Goal: Task Accomplishment & Management: Use online tool/utility

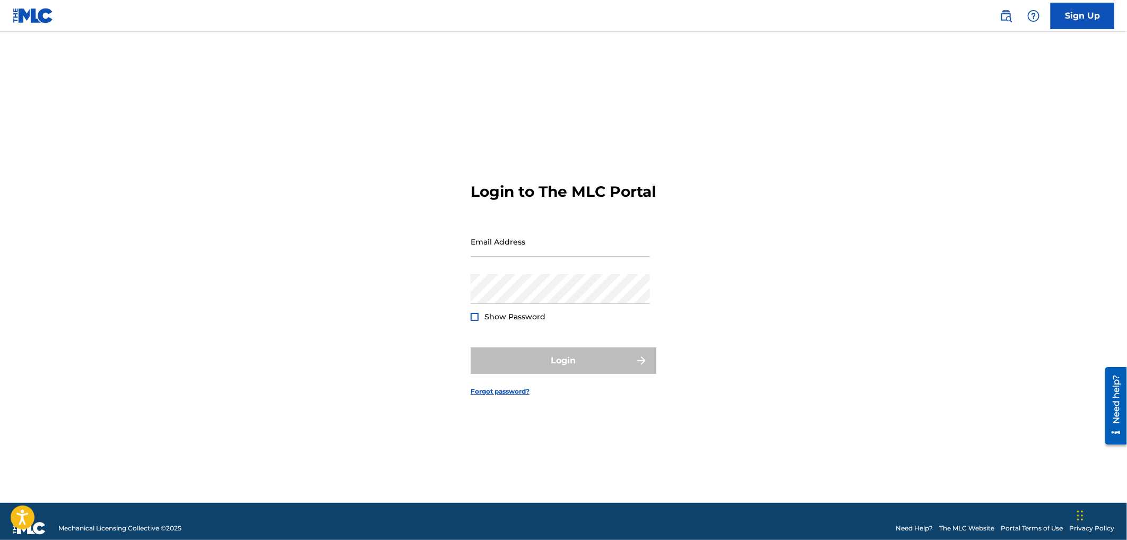
type input "[EMAIL_ADDRESS][DOMAIN_NAME]"
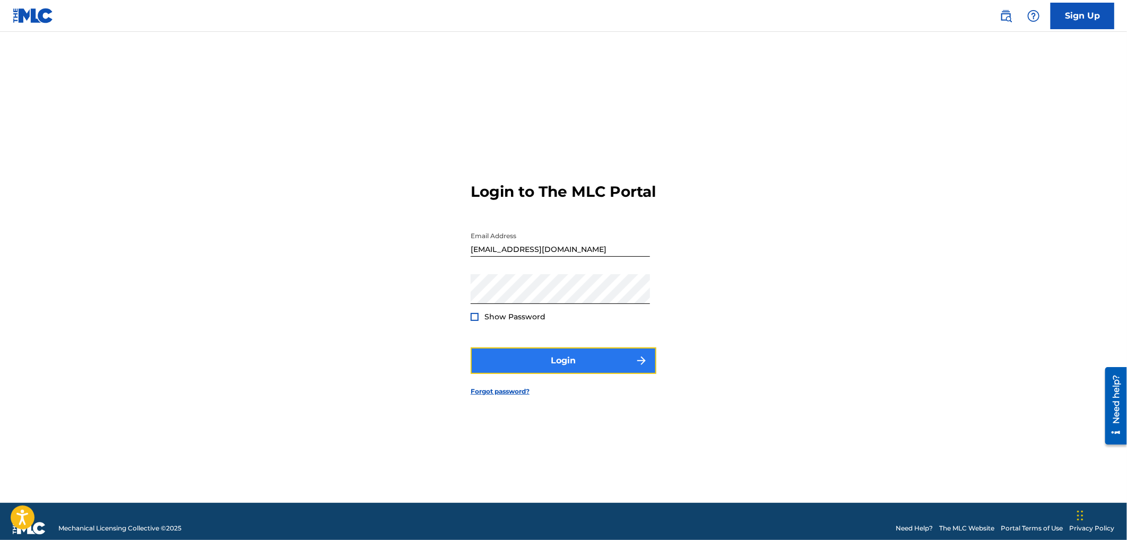
click at [635, 368] on button "Login" at bounding box center [564, 361] width 186 height 27
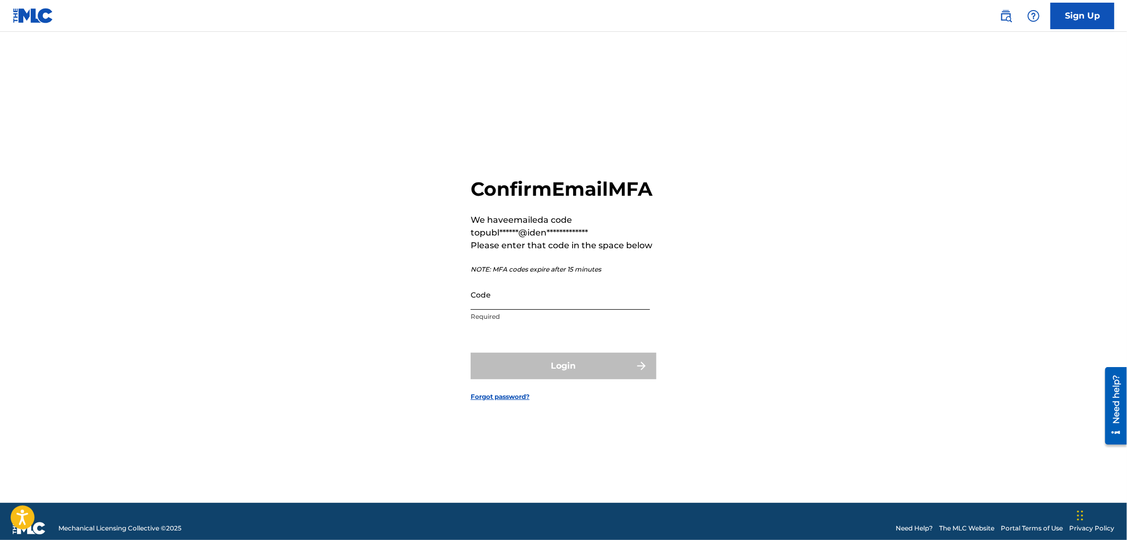
click at [578, 310] on input "Code" at bounding box center [560, 295] width 179 height 30
paste input "250976"
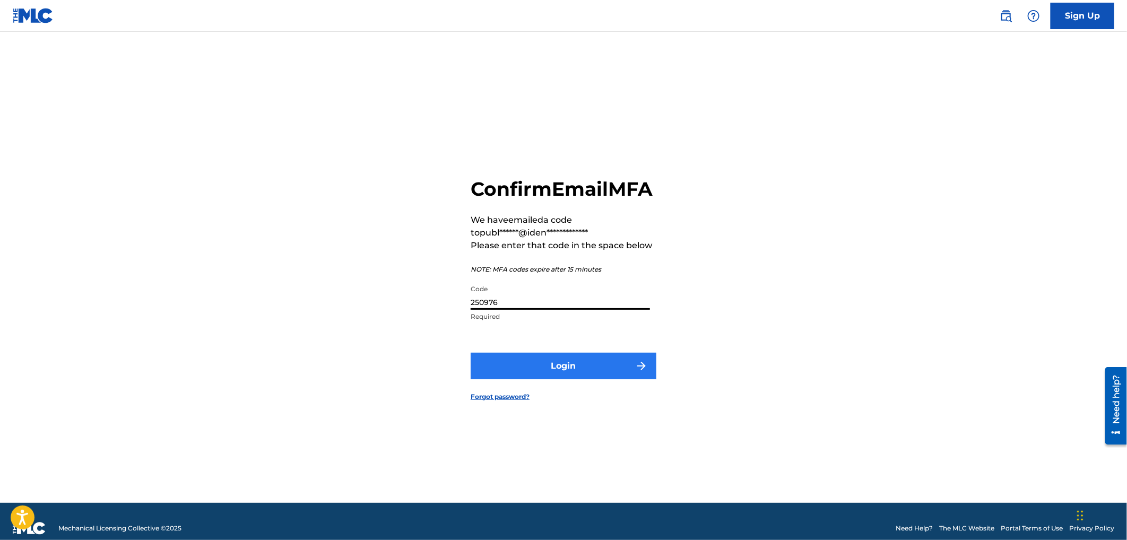
type input "250976"
click at [611, 379] on button "Login" at bounding box center [564, 366] width 186 height 27
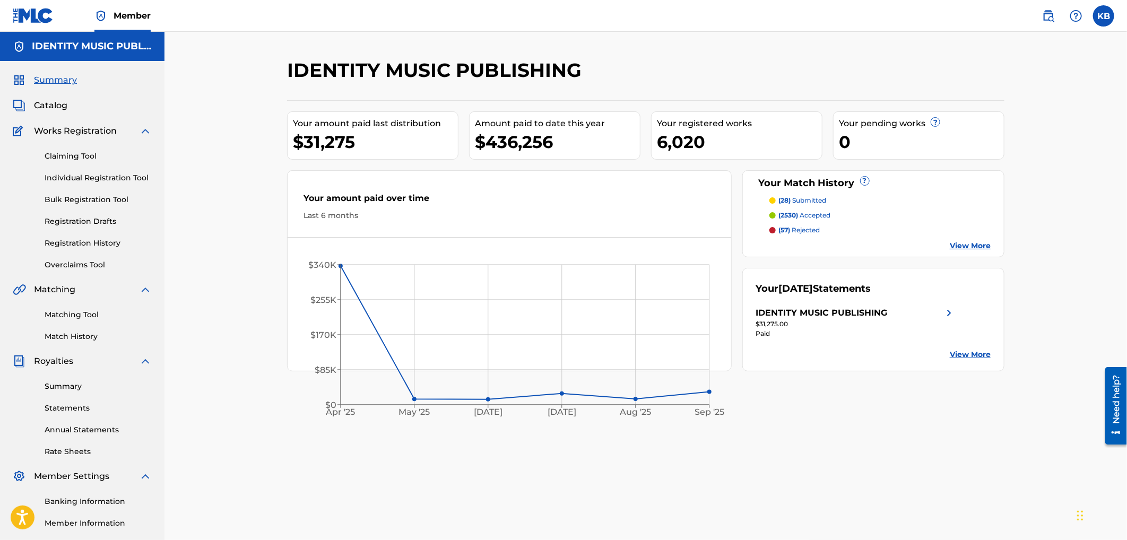
click at [796, 229] on p "(57) rejected" at bounding box center [799, 231] width 41 height 10
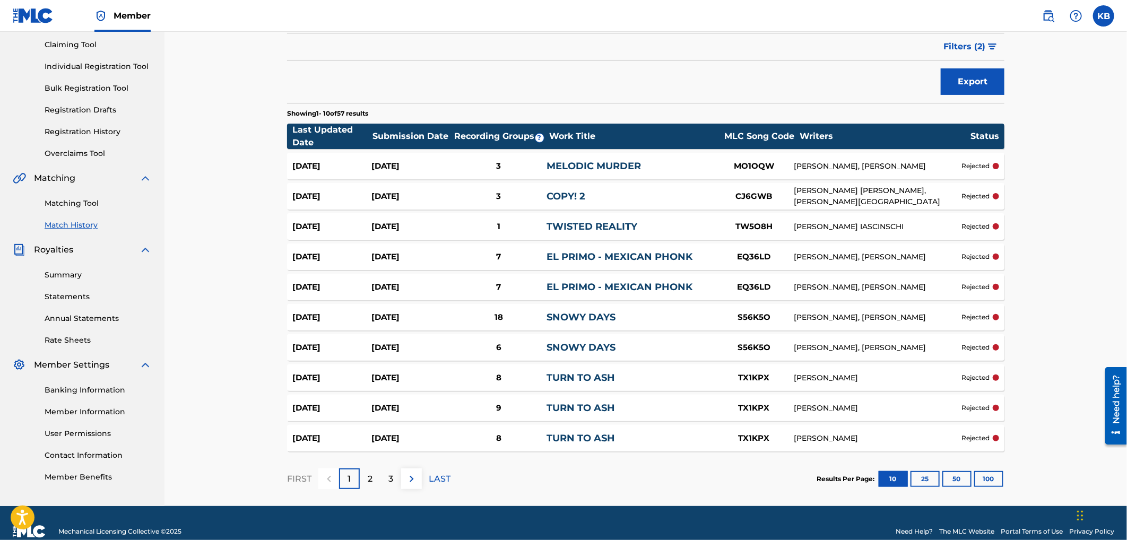
scroll to position [128, 0]
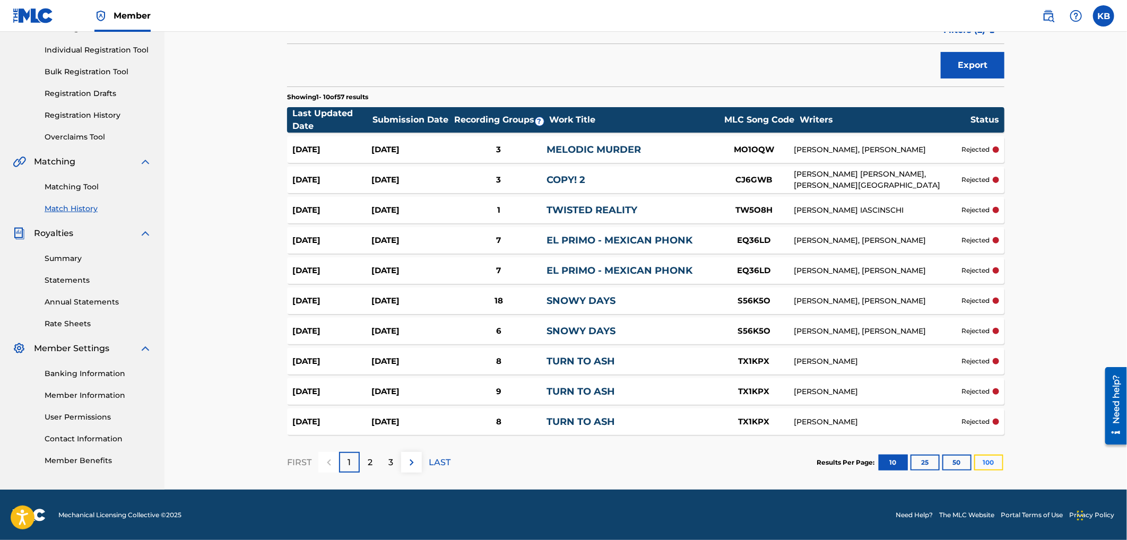
click at [984, 458] on button "100" at bounding box center [988, 463] width 29 height 16
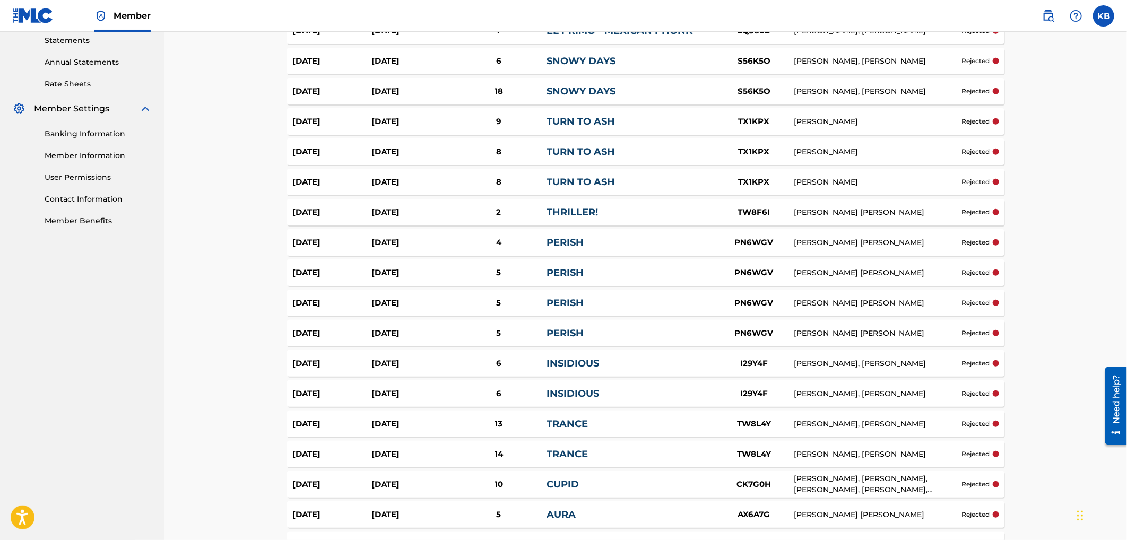
scroll to position [0, 0]
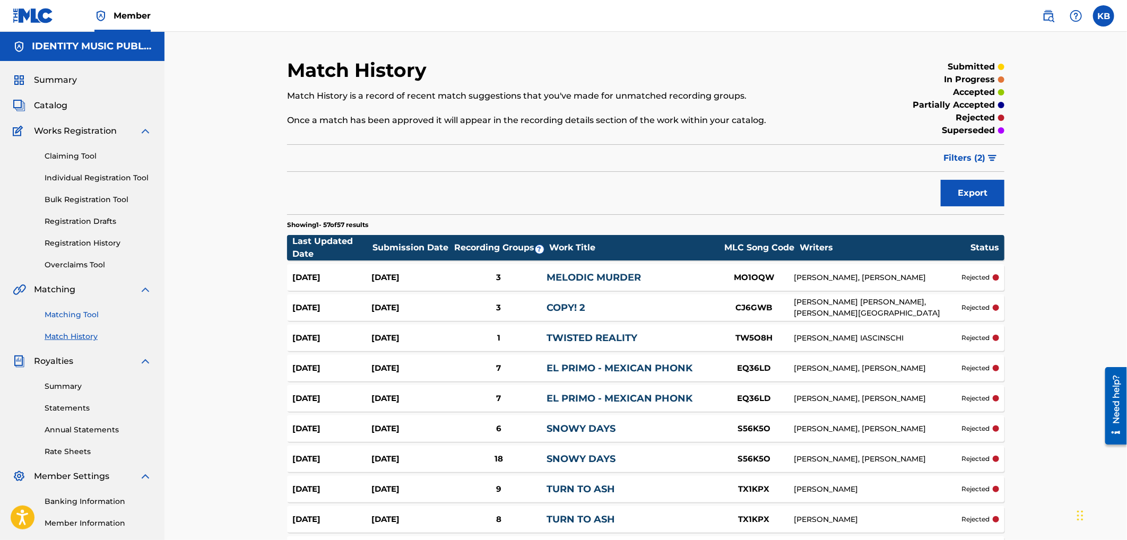
click at [88, 315] on link "Matching Tool" at bounding box center [98, 314] width 107 height 11
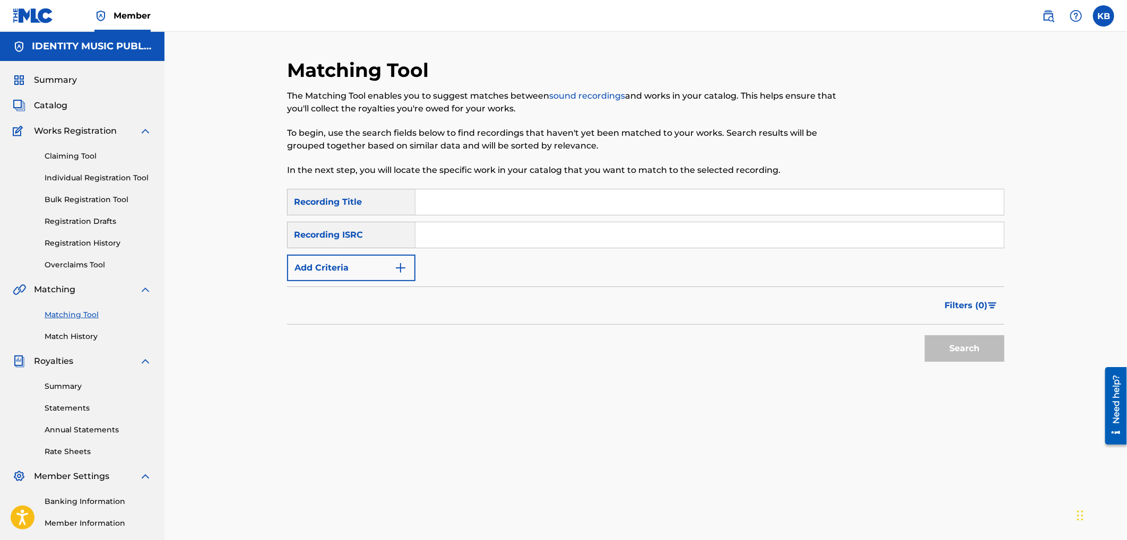
click at [590, 218] on div "SearchWithCriteriae146598e-3921-4820-b115-cd63c1622d36 Recording Title SearchWi…" at bounding box center [645, 235] width 717 height 92
click at [591, 210] on input "Search Form" at bounding box center [710, 201] width 589 height 25
paste input "Good Girl (Sped up)"
type input "Good Girl (Sped up)"
click at [566, 227] on input "Search Form" at bounding box center [710, 234] width 589 height 25
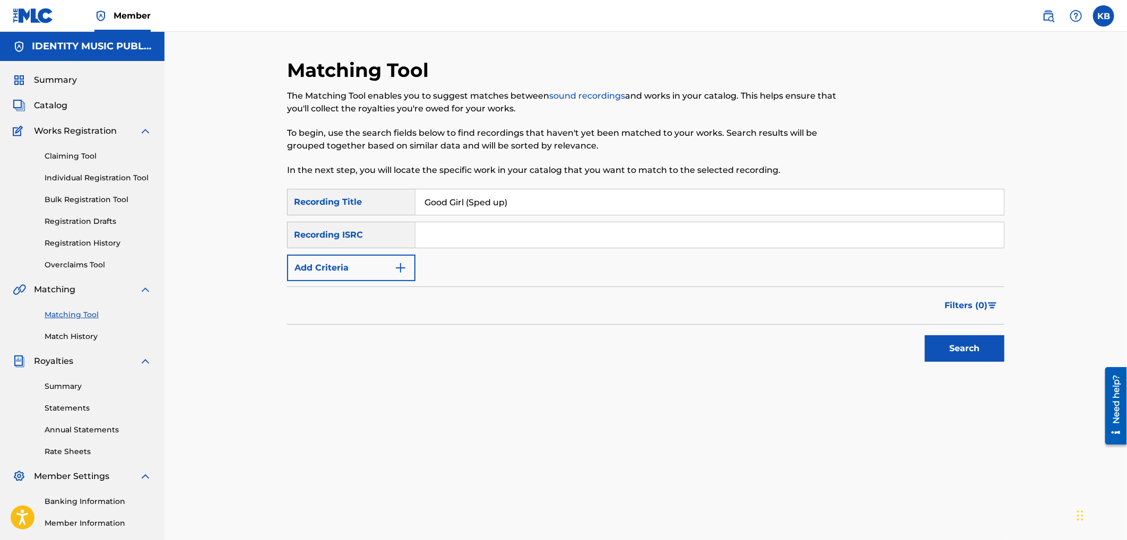
paste input "UKZGC2405647"
type input "UKZGC2405647"
click at [968, 343] on button "Search" at bounding box center [965, 348] width 80 height 27
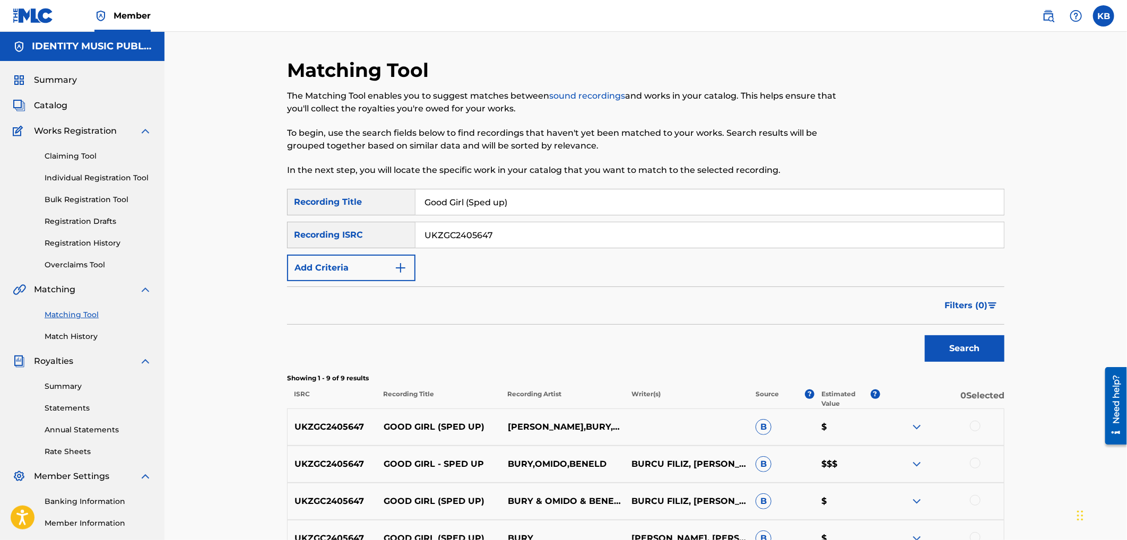
scroll to position [236, 0]
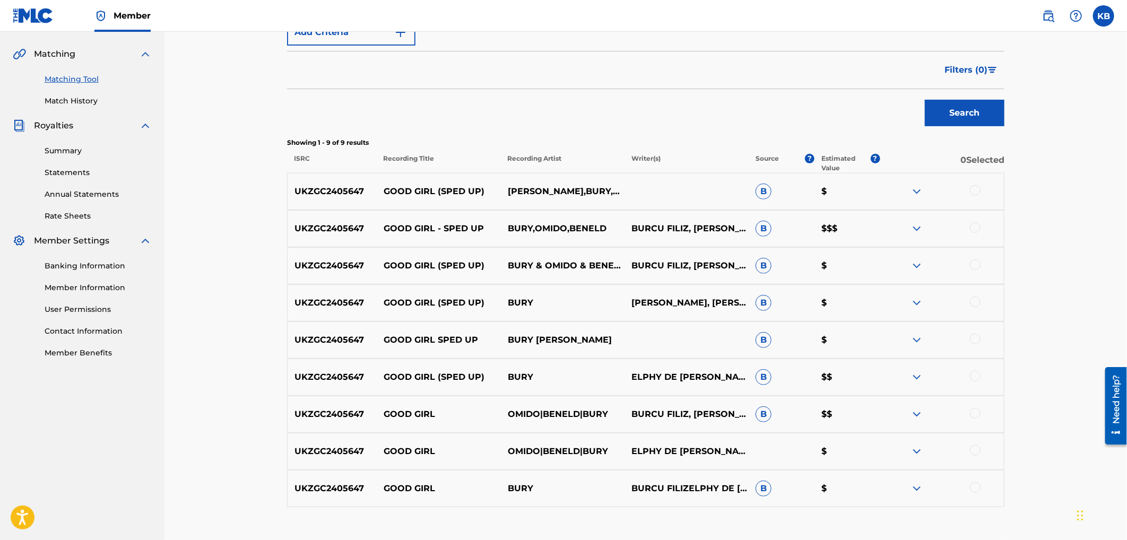
click at [984, 186] on div at bounding box center [942, 191] width 124 height 13
click at [978, 190] on div at bounding box center [975, 190] width 11 height 11
click at [976, 226] on div at bounding box center [975, 227] width 11 height 11
click at [974, 265] on div at bounding box center [975, 264] width 11 height 11
click at [975, 301] on div at bounding box center [975, 302] width 11 height 11
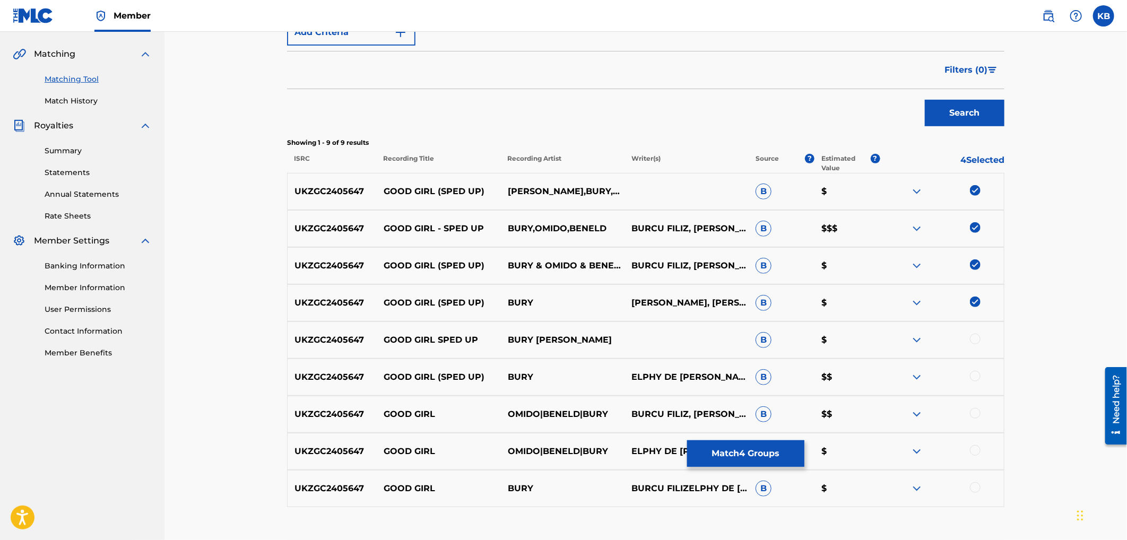
click at [977, 341] on div at bounding box center [975, 339] width 11 height 11
click at [979, 376] on div at bounding box center [975, 376] width 11 height 11
click at [974, 412] on div at bounding box center [975, 413] width 11 height 11
click at [975, 453] on div at bounding box center [975, 450] width 11 height 11
click at [977, 485] on div at bounding box center [975, 487] width 11 height 11
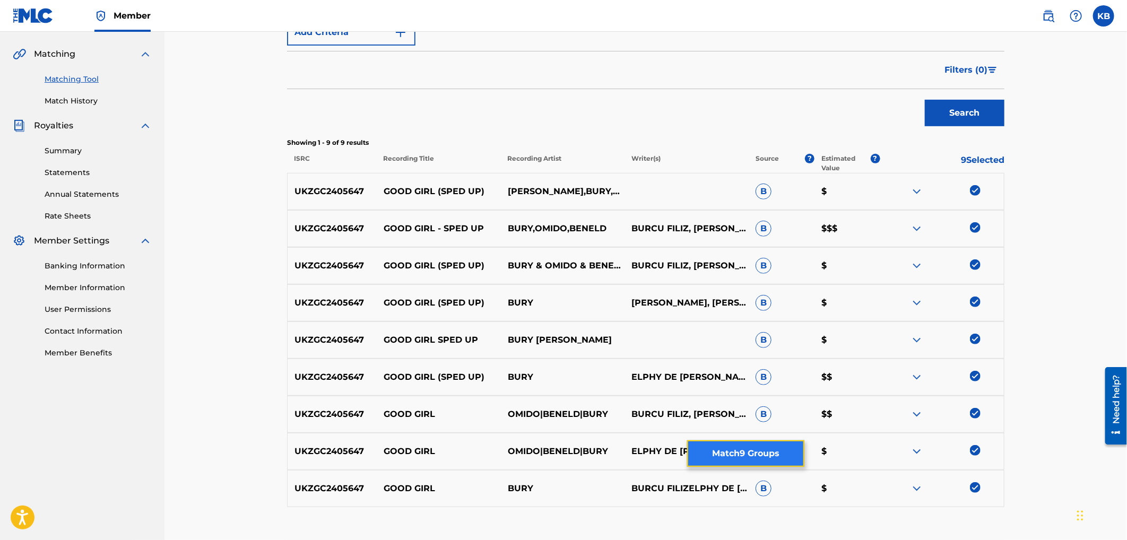
click at [750, 455] on button "Match 9 Groups" at bounding box center [745, 453] width 117 height 27
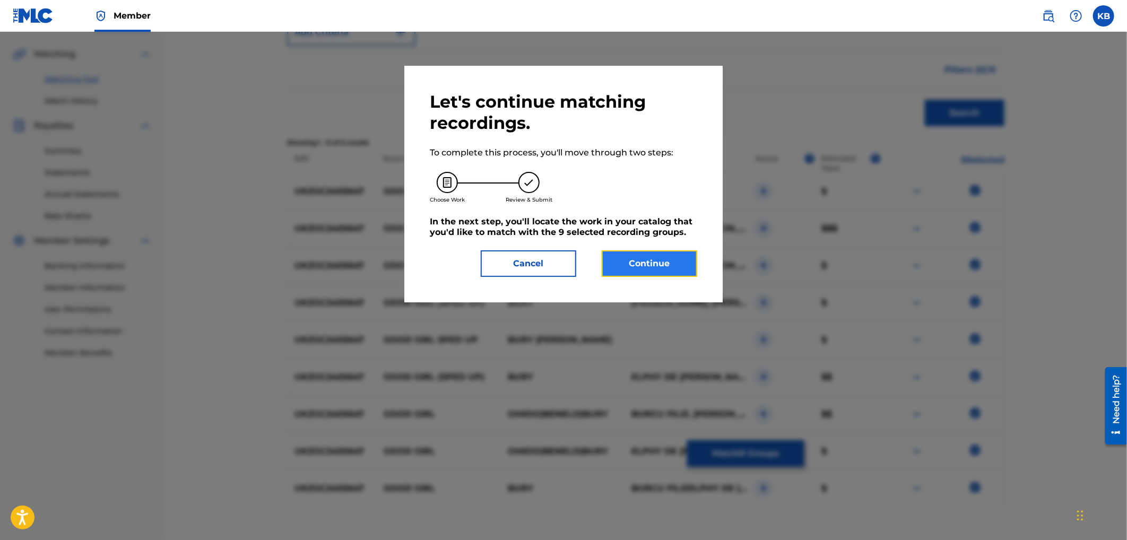
click at [646, 270] on button "Continue" at bounding box center [650, 263] width 96 height 27
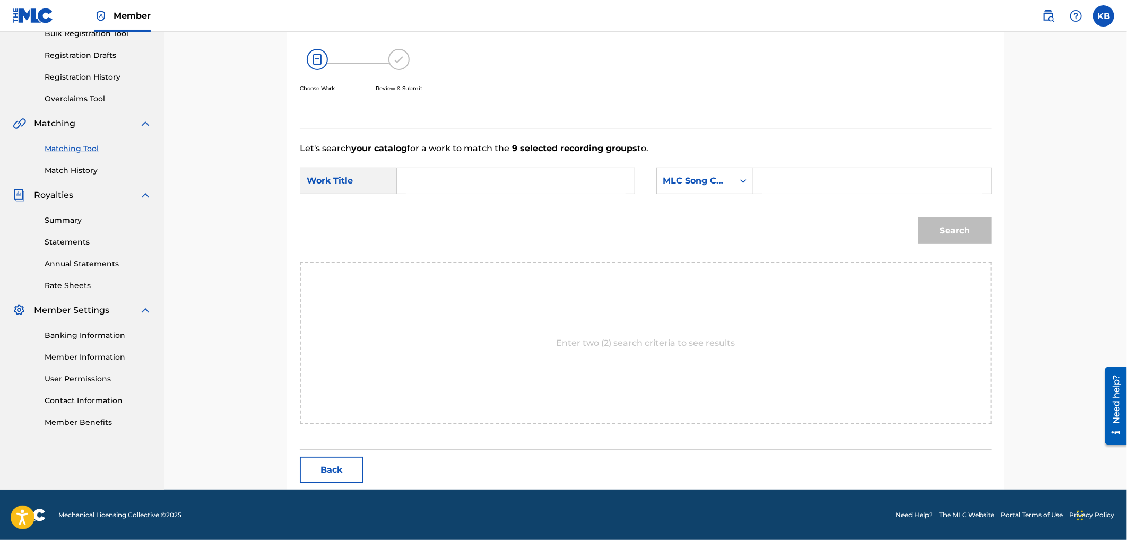
click at [523, 171] on input "Search Form" at bounding box center [516, 180] width 220 height 25
paste input "Good Girl"
type input "Good Girl"
click at [776, 186] on input "Search Form" at bounding box center [873, 180] width 220 height 25
paste input "GB48E5"
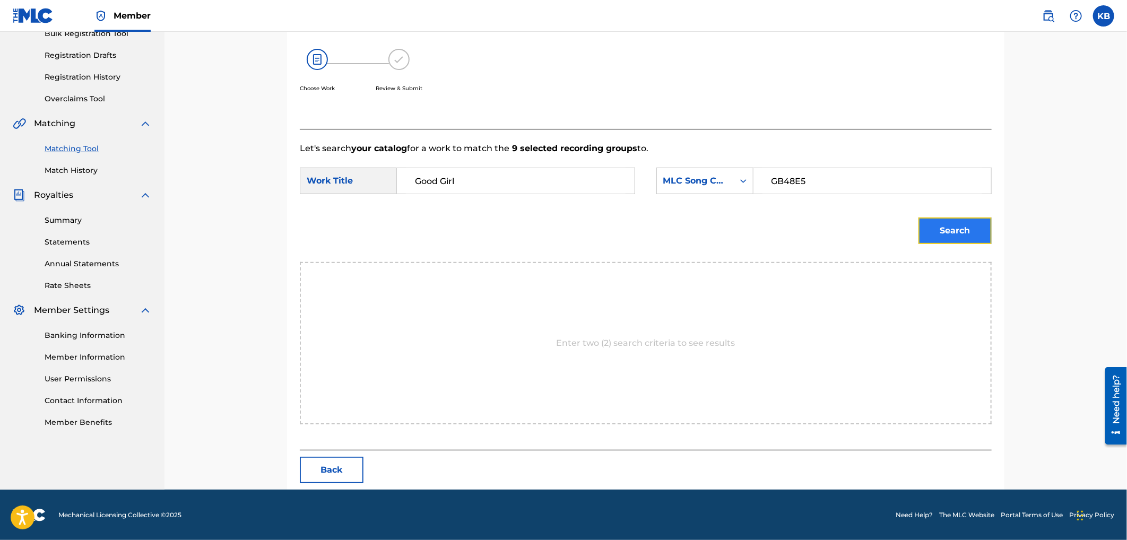
click at [925, 223] on button "Search" at bounding box center [955, 231] width 73 height 27
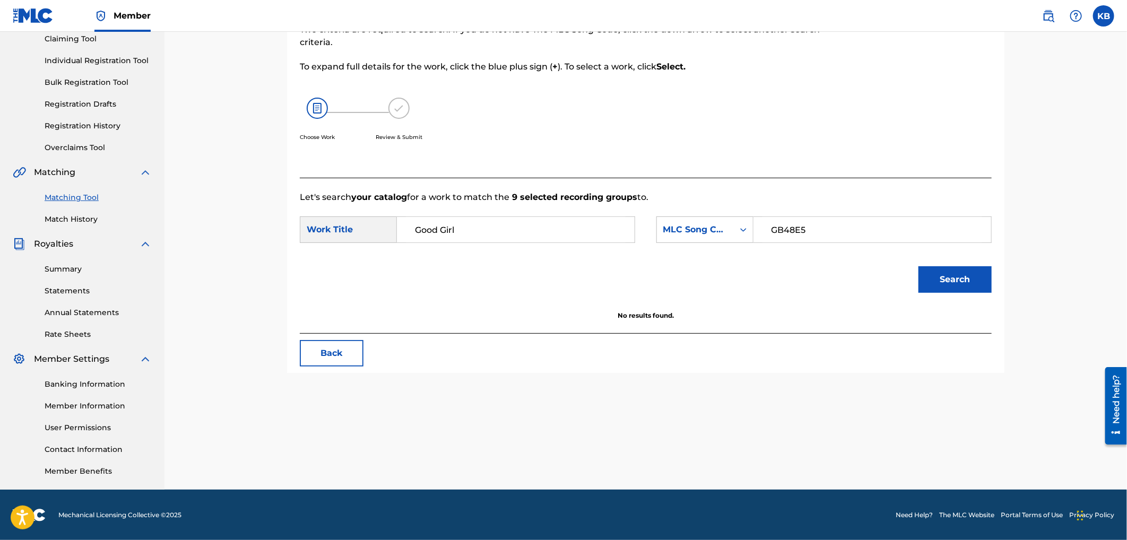
drag, startPoint x: 776, startPoint y: 234, endPoint x: 757, endPoint y: 234, distance: 19.1
click at [757, 234] on div "GB48E5" at bounding box center [873, 230] width 238 height 27
type input "GB48E5"
click at [956, 283] on button "Search" at bounding box center [955, 279] width 73 height 27
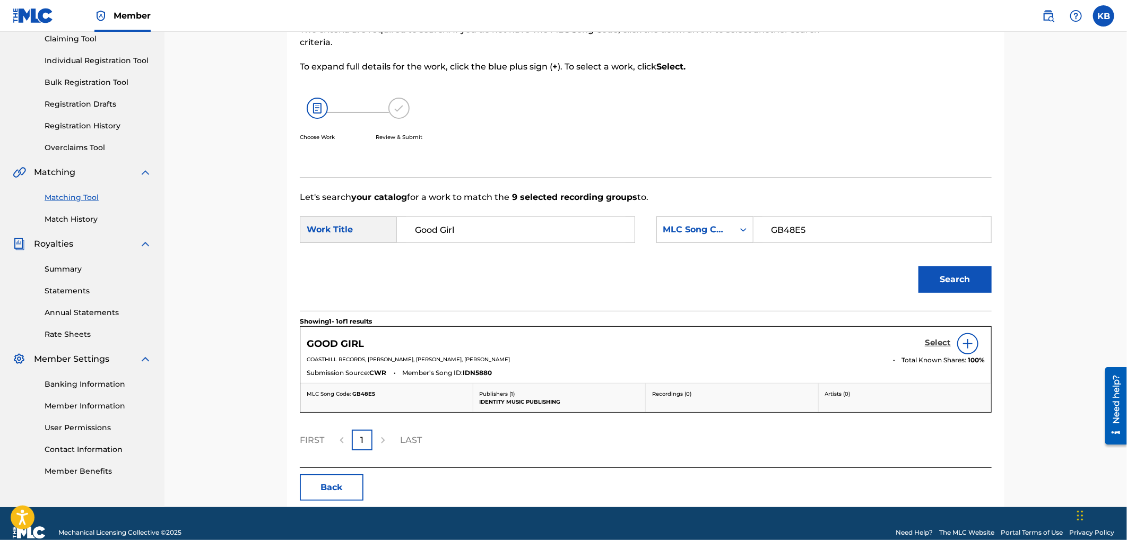
click at [931, 342] on h5 "Select" at bounding box center [938, 343] width 26 height 10
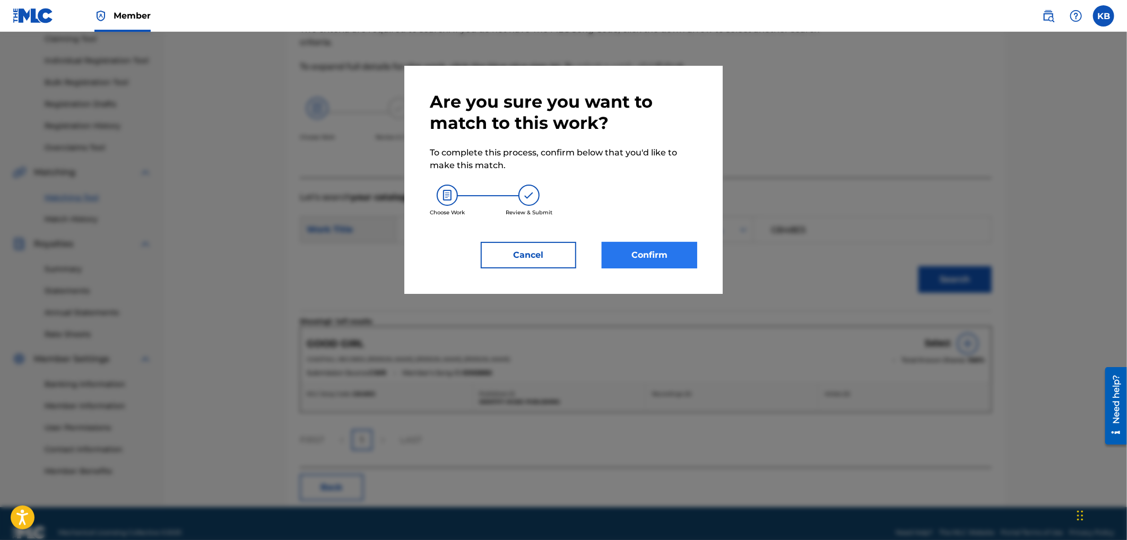
drag, startPoint x: 672, startPoint y: 240, endPoint x: 681, endPoint y: 252, distance: 14.8
click at [672, 241] on div "Are you sure you want to match to this work? To complete this process, confirm …" at bounding box center [563, 179] width 267 height 177
click at [681, 252] on button "Confirm" at bounding box center [650, 255] width 96 height 27
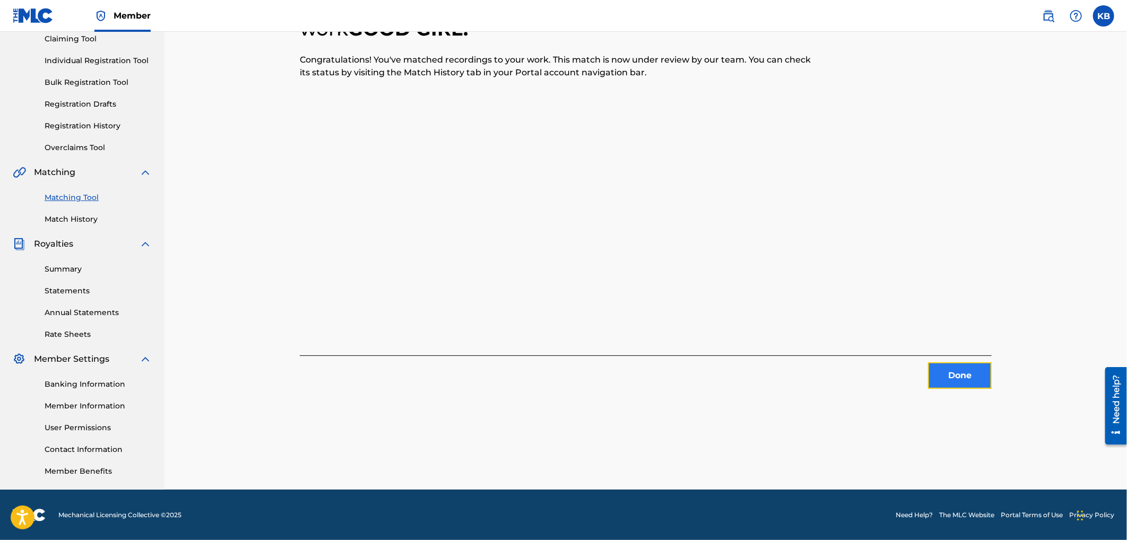
click at [950, 377] on button "Done" at bounding box center [960, 375] width 64 height 27
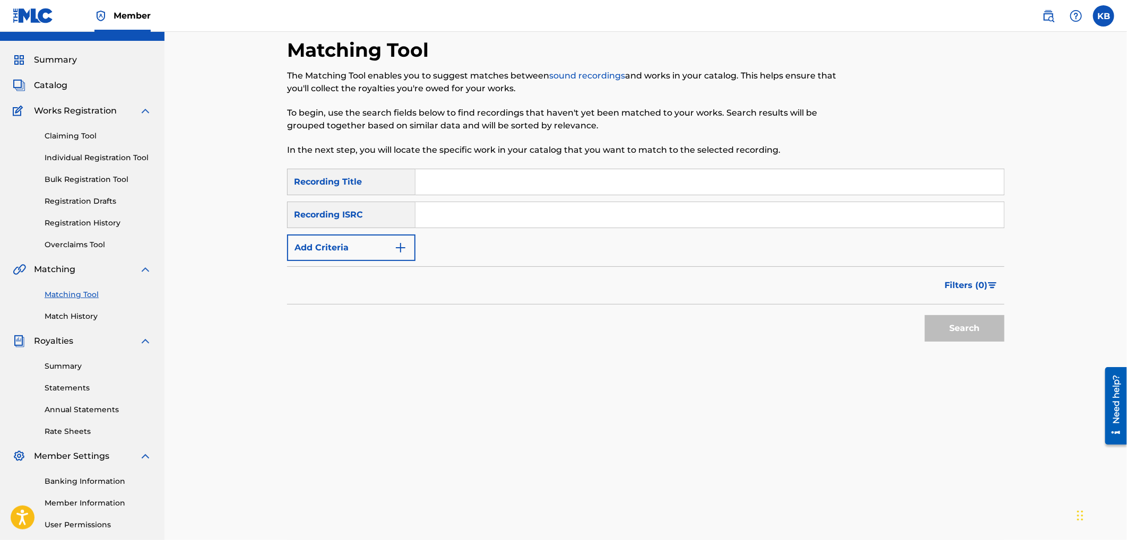
scroll to position [0, 0]
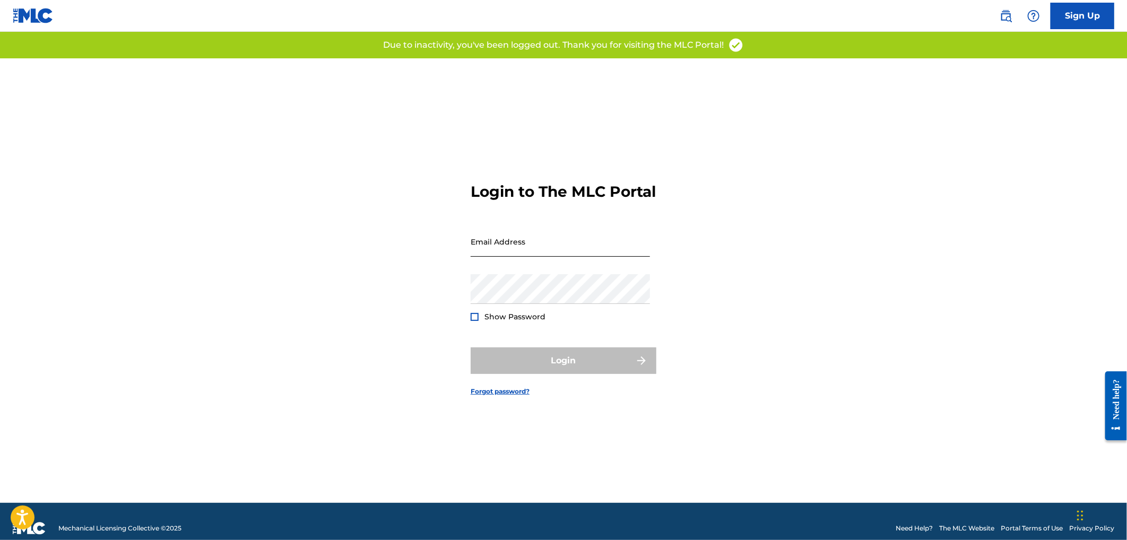
click at [579, 248] on input "Email Address" at bounding box center [560, 242] width 179 height 30
type input "[EMAIL_ADDRESS][DOMAIN_NAME]"
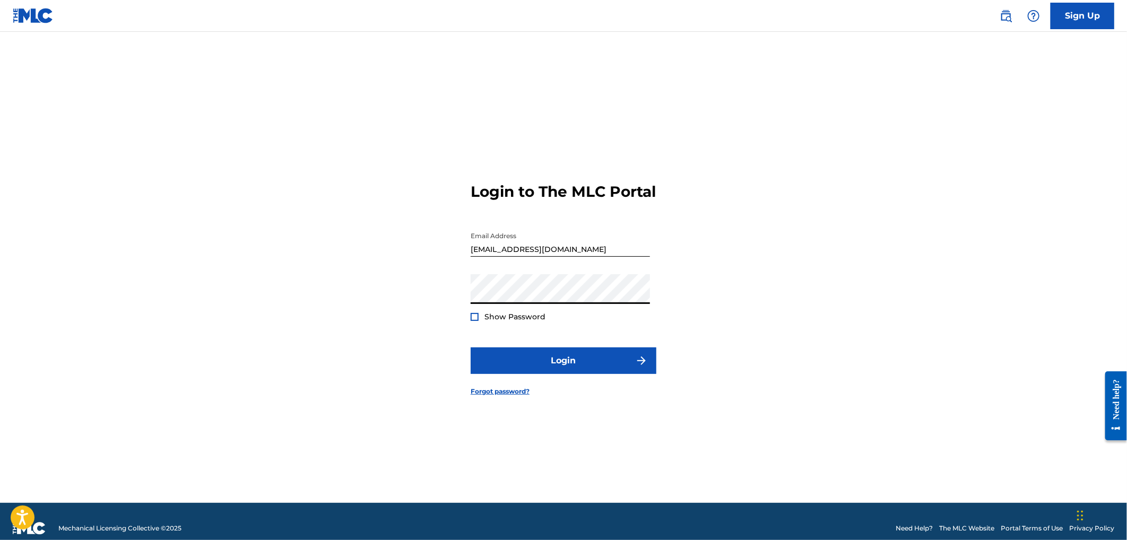
click at [603, 356] on form "Login to The MLC Portal Email Address publishing@identitymusic.com Password Sho…" at bounding box center [564, 280] width 186 height 445
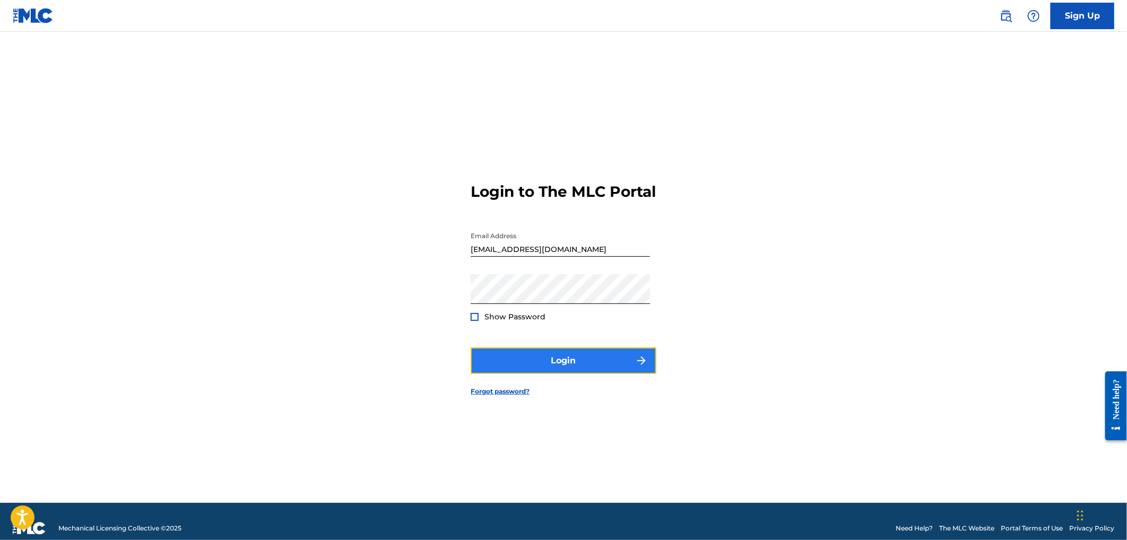
click at [632, 365] on button "Login" at bounding box center [564, 361] width 186 height 27
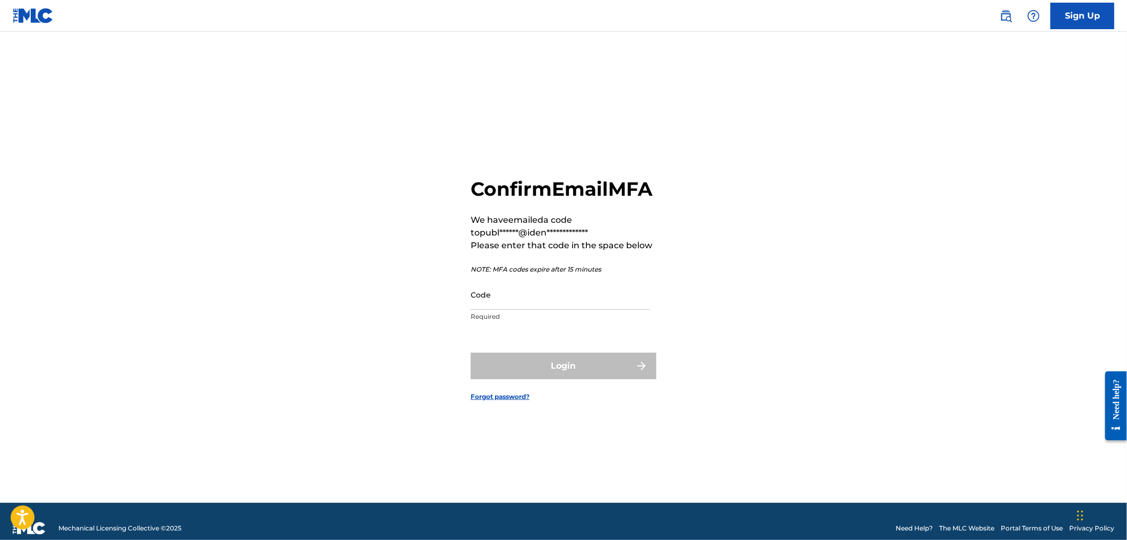
click at [527, 322] on p "Required" at bounding box center [560, 317] width 179 height 10
click at [561, 296] on input "Code" at bounding box center [560, 295] width 179 height 30
paste input "287310"
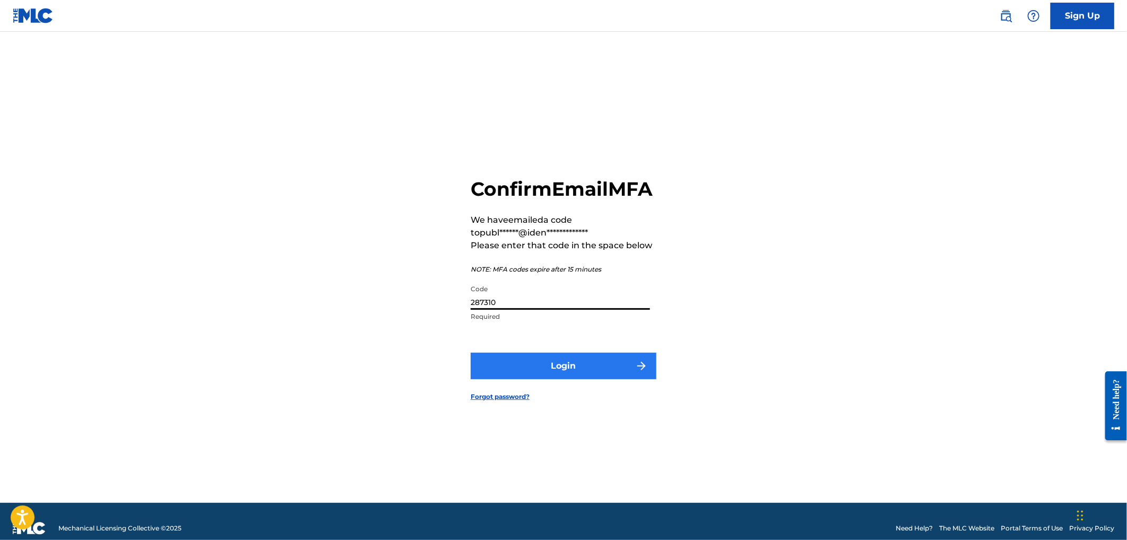
type input "287310"
click at [603, 379] on button "Login" at bounding box center [564, 366] width 186 height 27
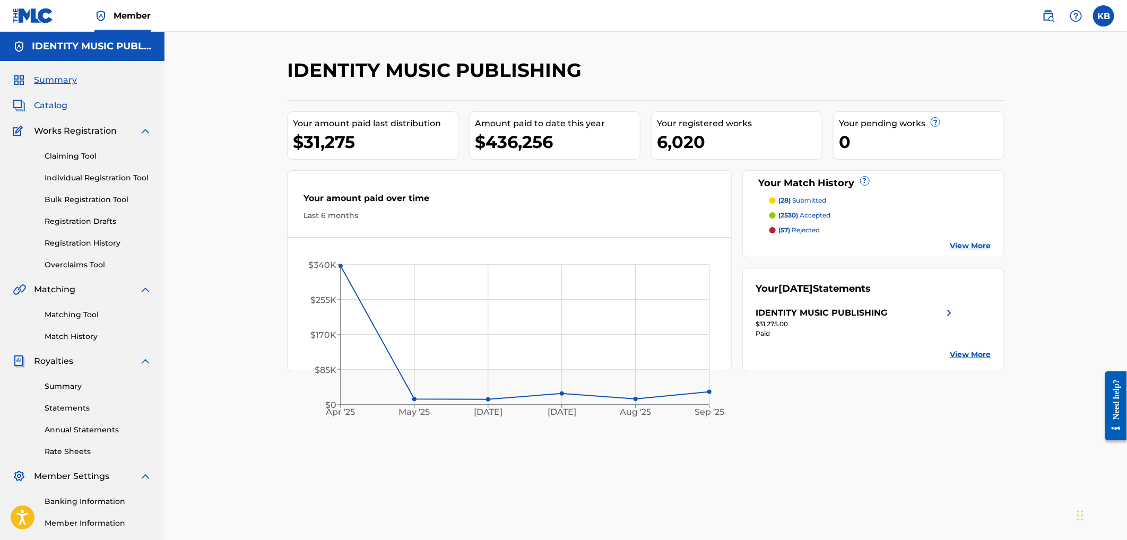
click at [45, 107] on span "Catalog" at bounding box center [50, 105] width 33 height 13
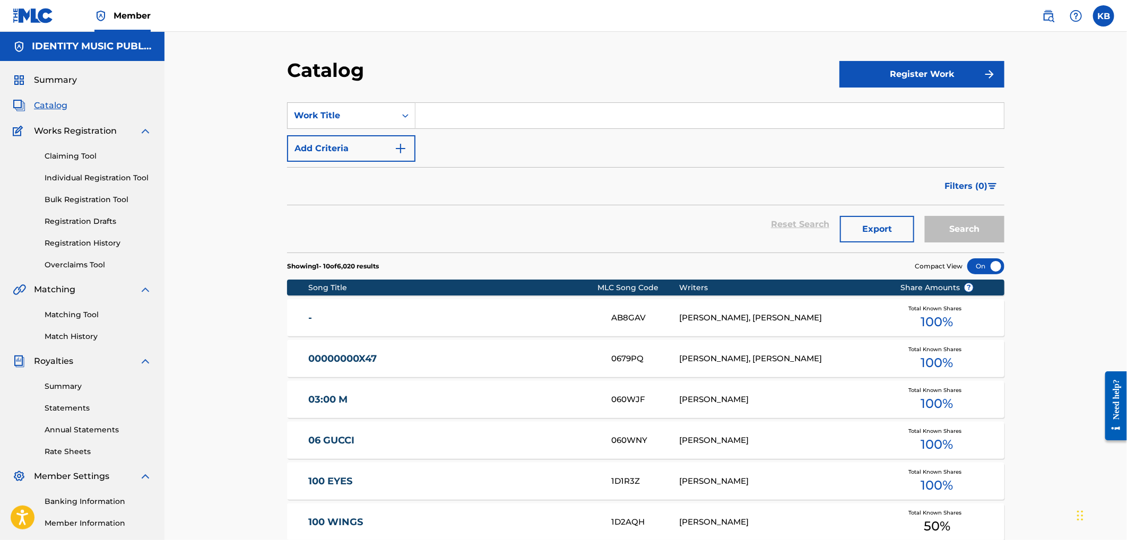
click at [463, 120] on input "Search Form" at bounding box center [710, 115] width 589 height 25
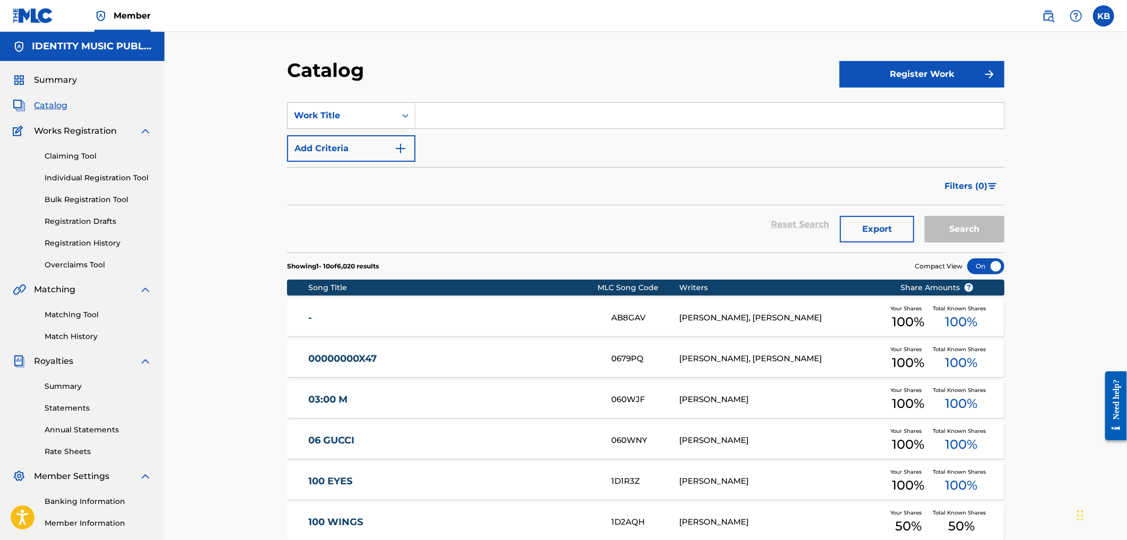
paste input "Good Girl"
type input "Good Girl"
click at [993, 230] on button "Search" at bounding box center [965, 229] width 80 height 27
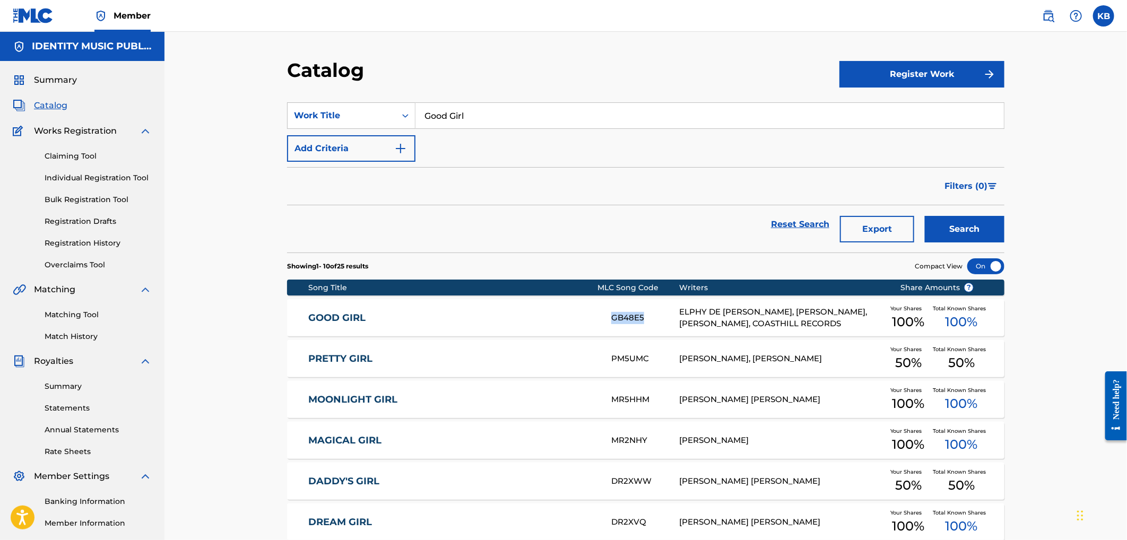
copy div "GB48E5"
drag, startPoint x: 607, startPoint y: 317, endPoint x: 646, endPoint y: 323, distance: 39.2
click at [646, 323] on div "GOOD GIRL GB48E5 ELPHY DE LEON FELIZ, JAN ENGELMAIER, BURCU FILIZ, COASTHILL RE…" at bounding box center [645, 317] width 717 height 37
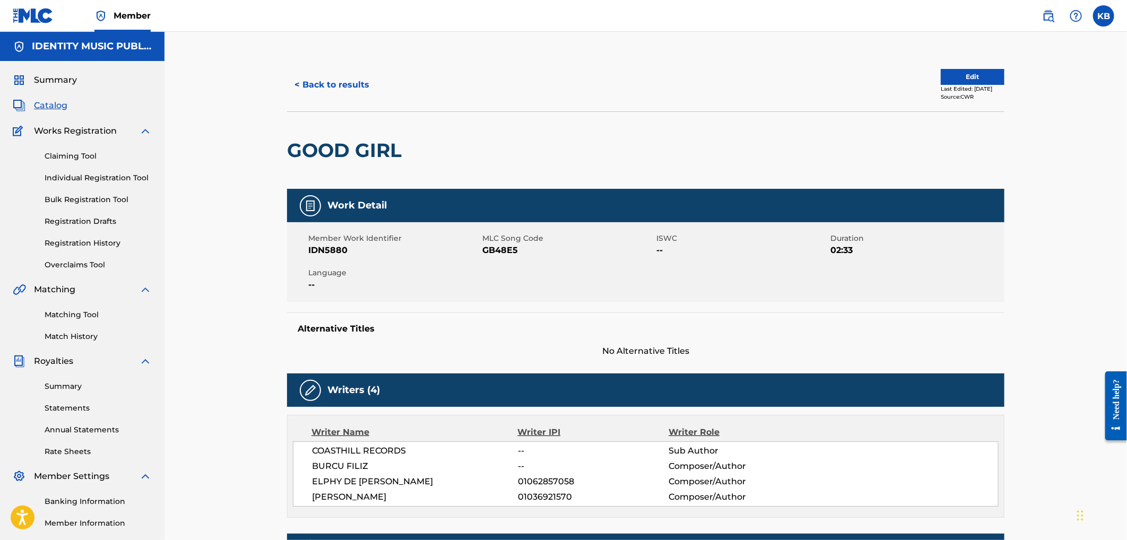
click at [641, 154] on div "GOOD GIRL" at bounding box center [645, 149] width 717 height 77
